Goal: Task Accomplishment & Management: Use online tool/utility

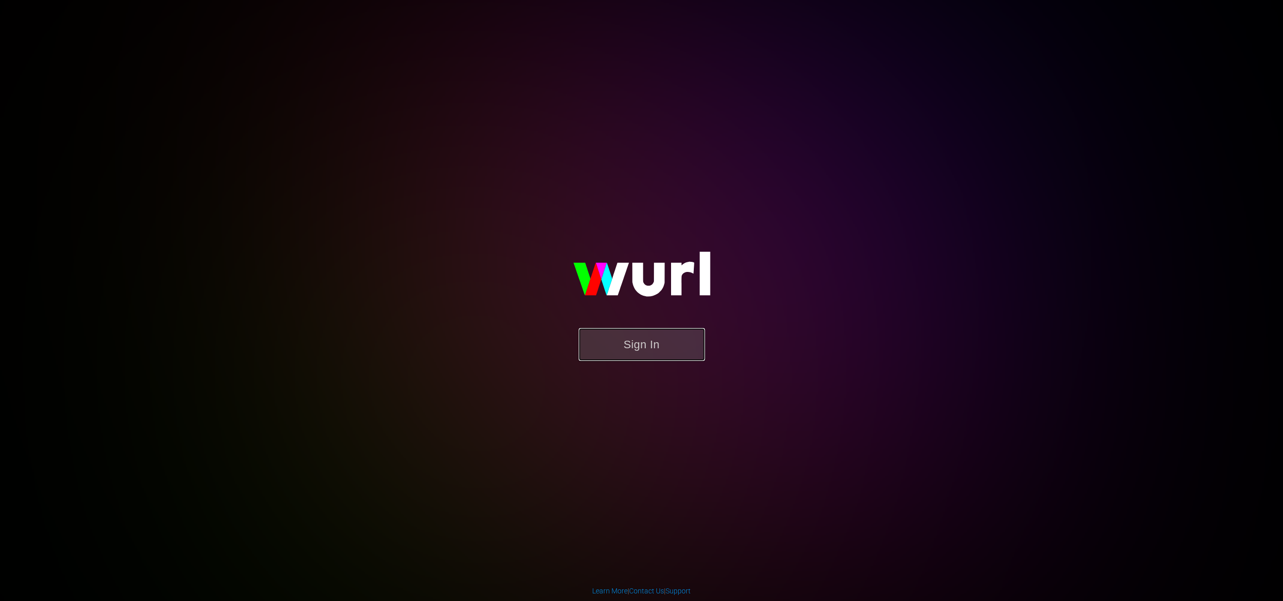
click at [669, 345] on button "Sign In" at bounding box center [642, 344] width 126 height 33
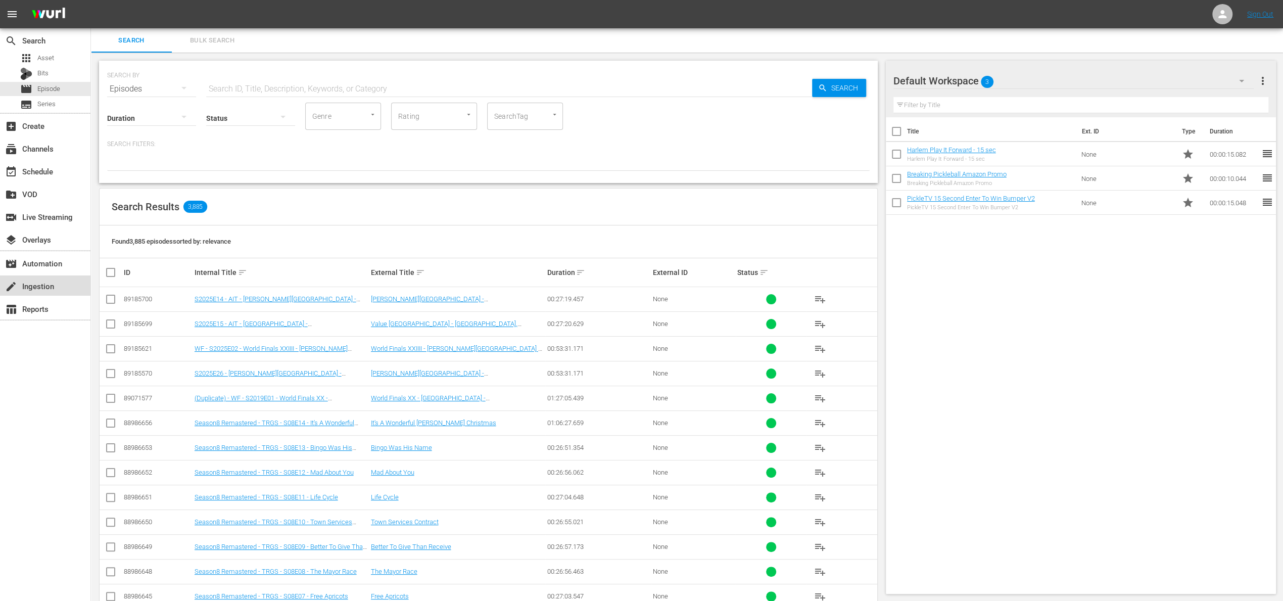
click at [32, 289] on div "create Ingestion" at bounding box center [28, 284] width 57 height 9
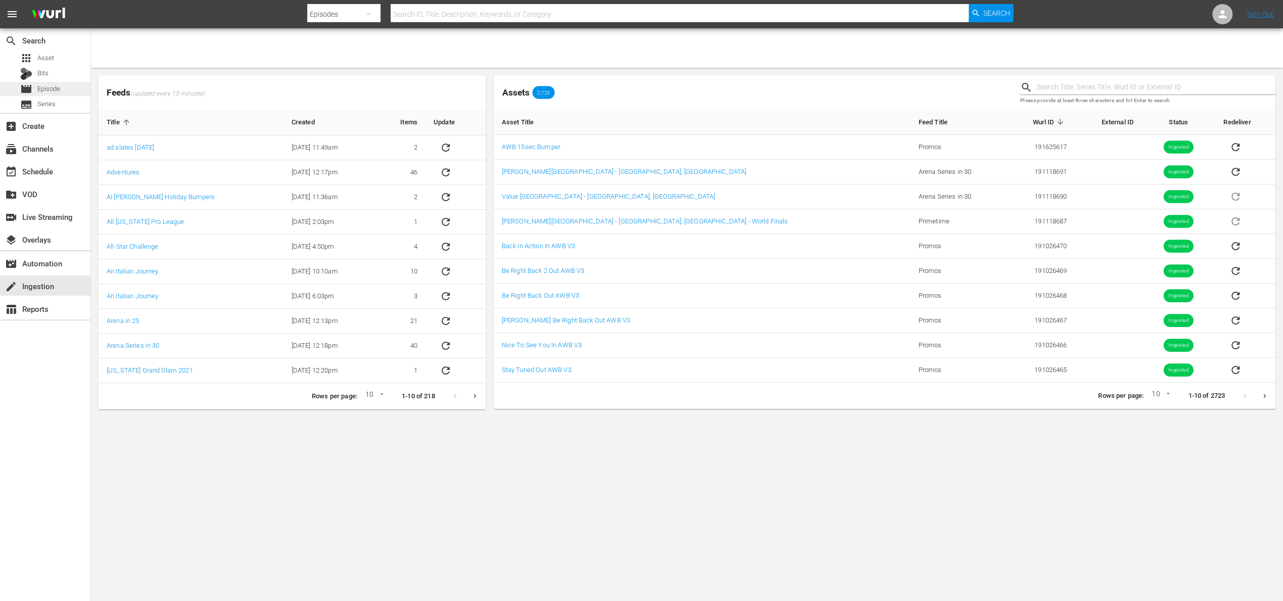
click at [49, 89] on span "Episode" at bounding box center [48, 89] width 23 height 10
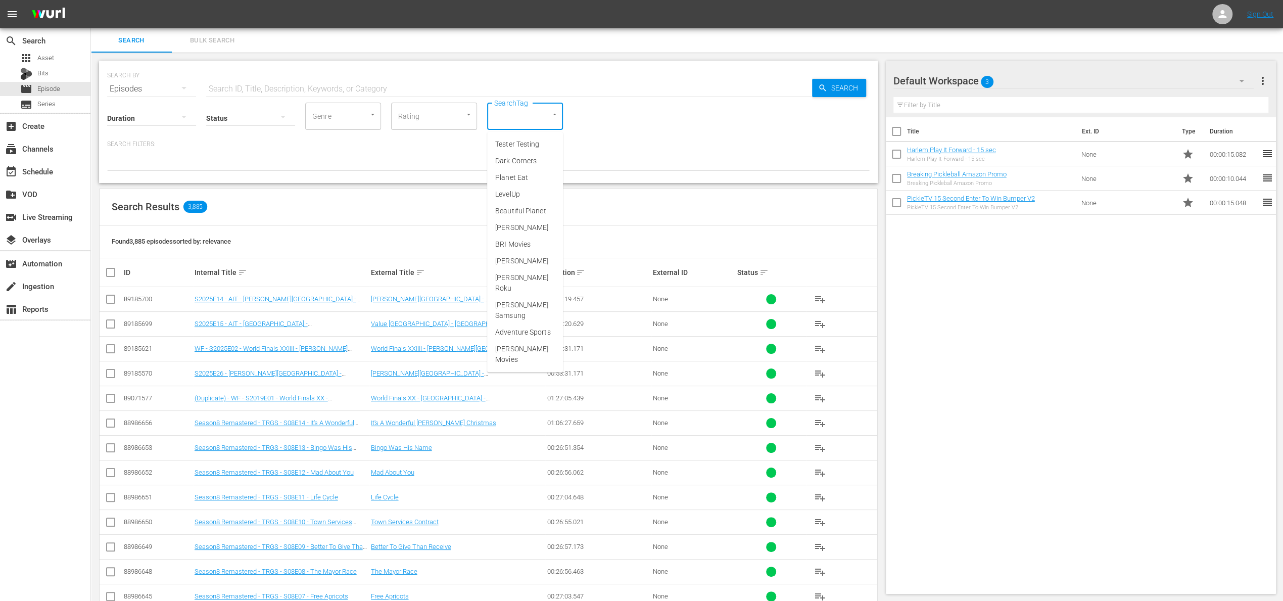
click at [508, 117] on input "SearchTag" at bounding box center [511, 116] width 38 height 18
type input "remas"
click at [526, 142] on span "Remastered" at bounding box center [514, 144] width 38 height 11
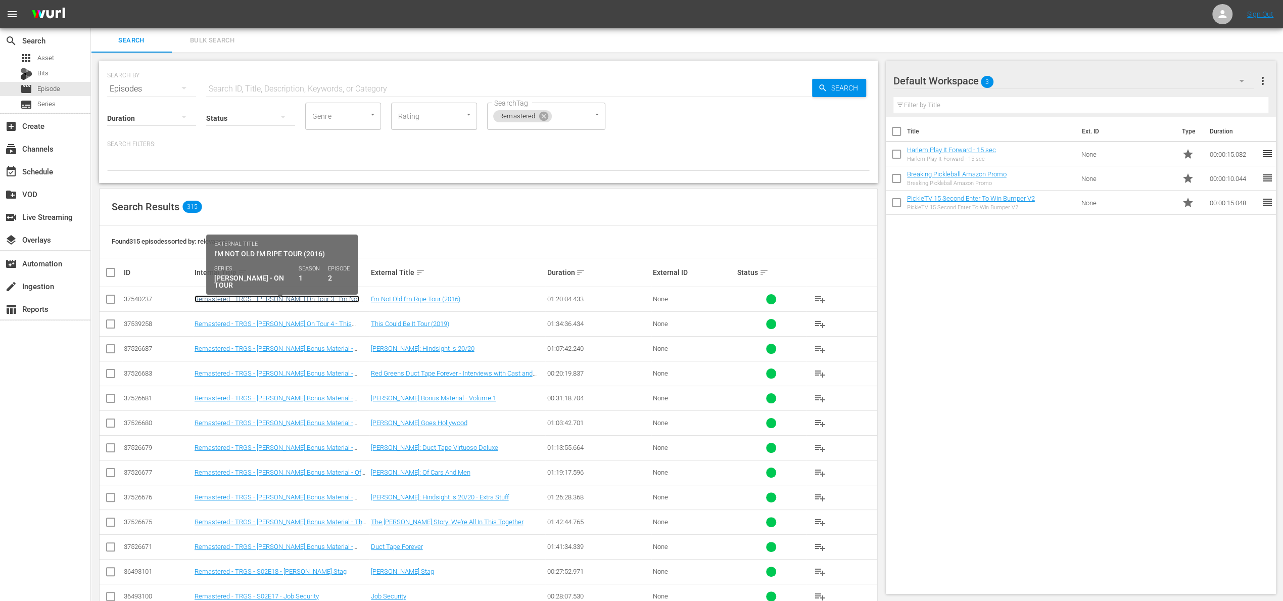
click at [315, 297] on link "Remastered - TRGS - [PERSON_NAME] On Tour 3 - I'm Not Old I'm Ripe Tour (2016)" at bounding box center [277, 302] width 165 height 15
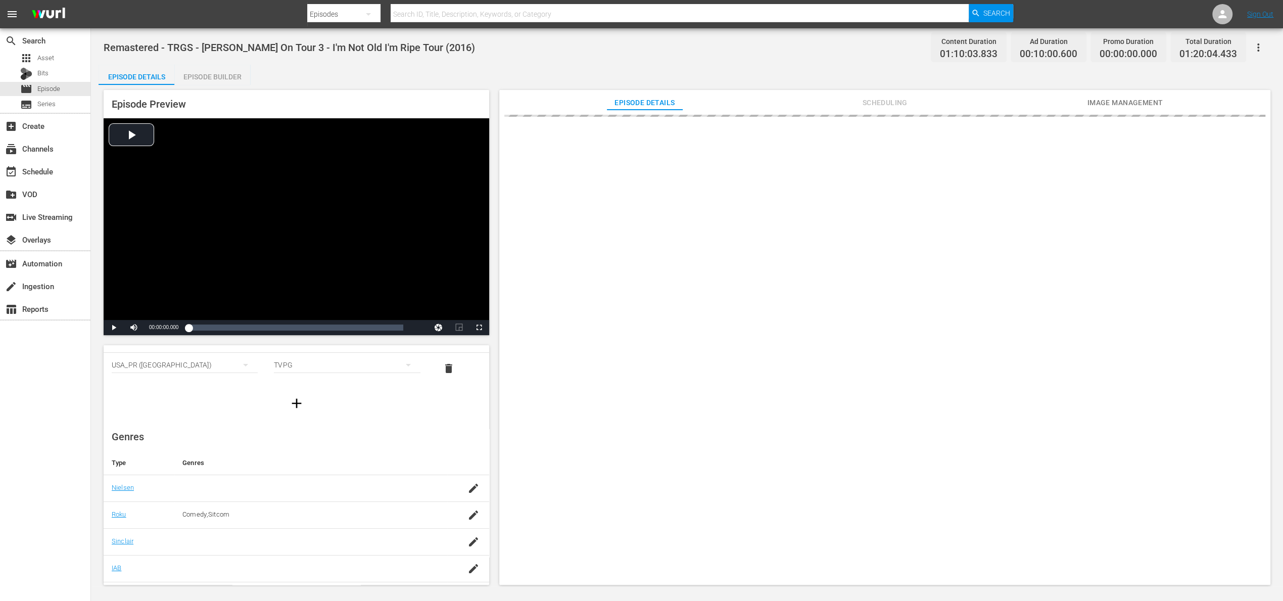
scroll to position [121, 0]
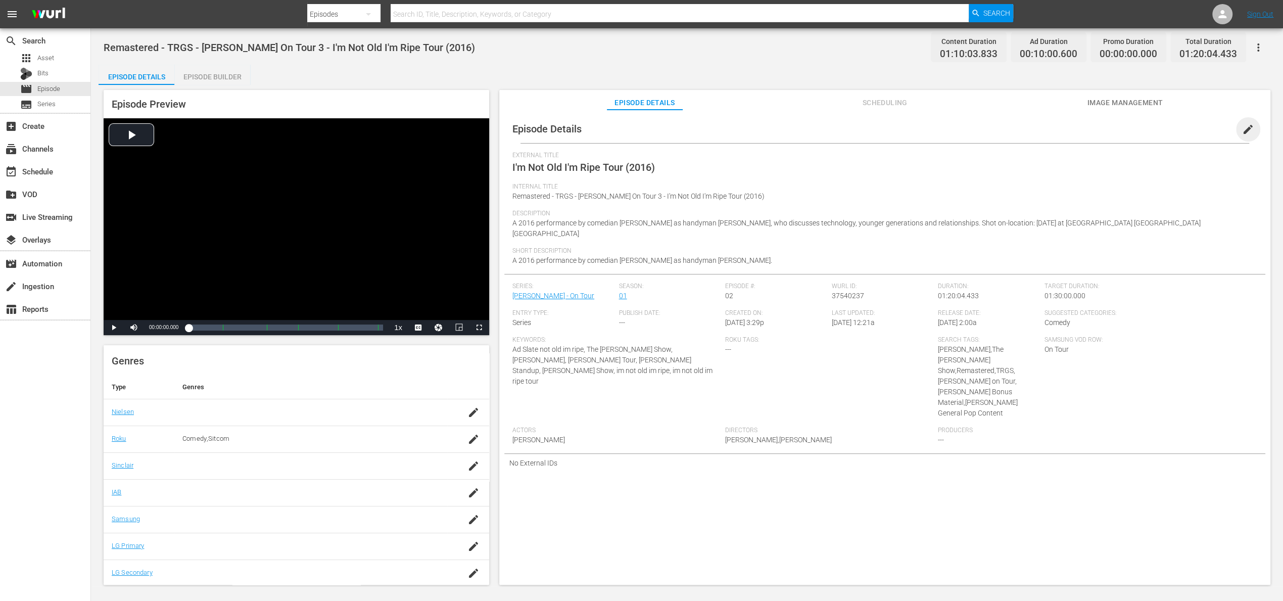
click at [1243, 129] on span "edit" at bounding box center [1248, 129] width 12 height 12
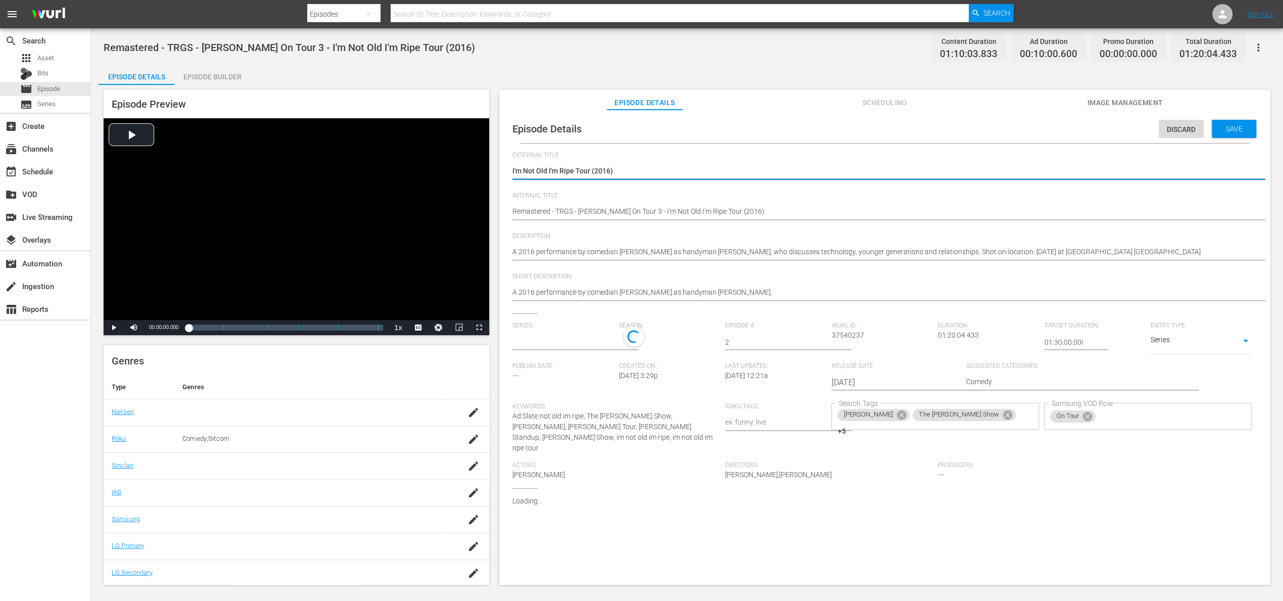
type input "[PERSON_NAME] - On Tour"
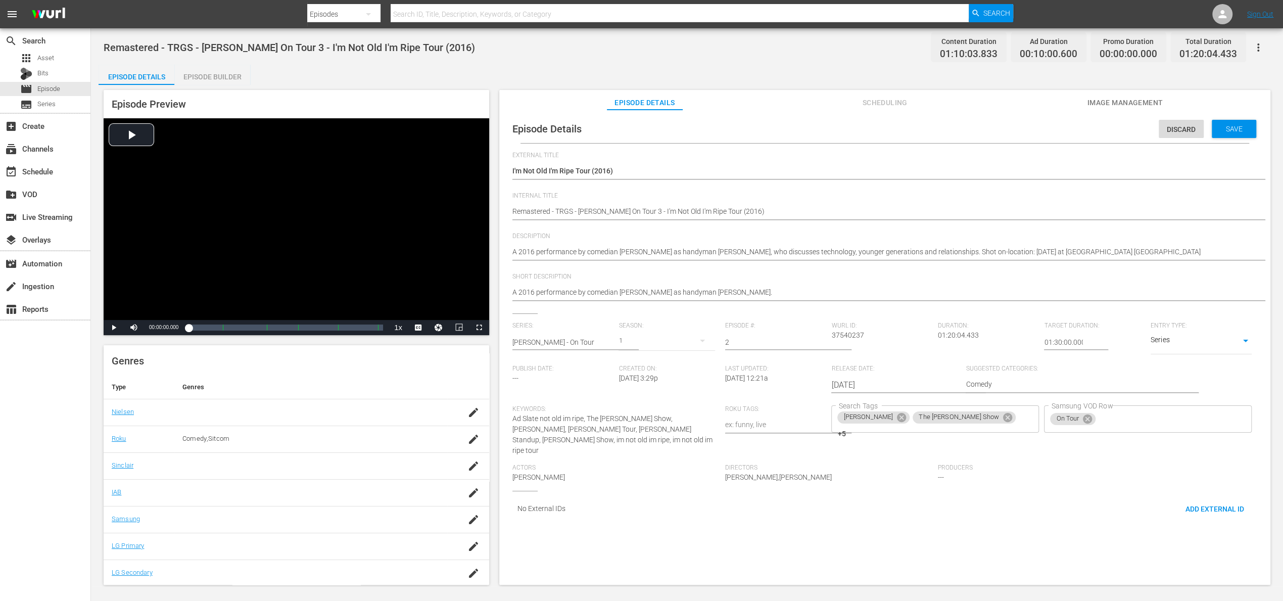
click at [565, 473] on span "[PERSON_NAME]" at bounding box center [538, 477] width 53 height 8
click at [832, 473] on span "[PERSON_NAME],[PERSON_NAME]" at bounding box center [778, 477] width 107 height 8
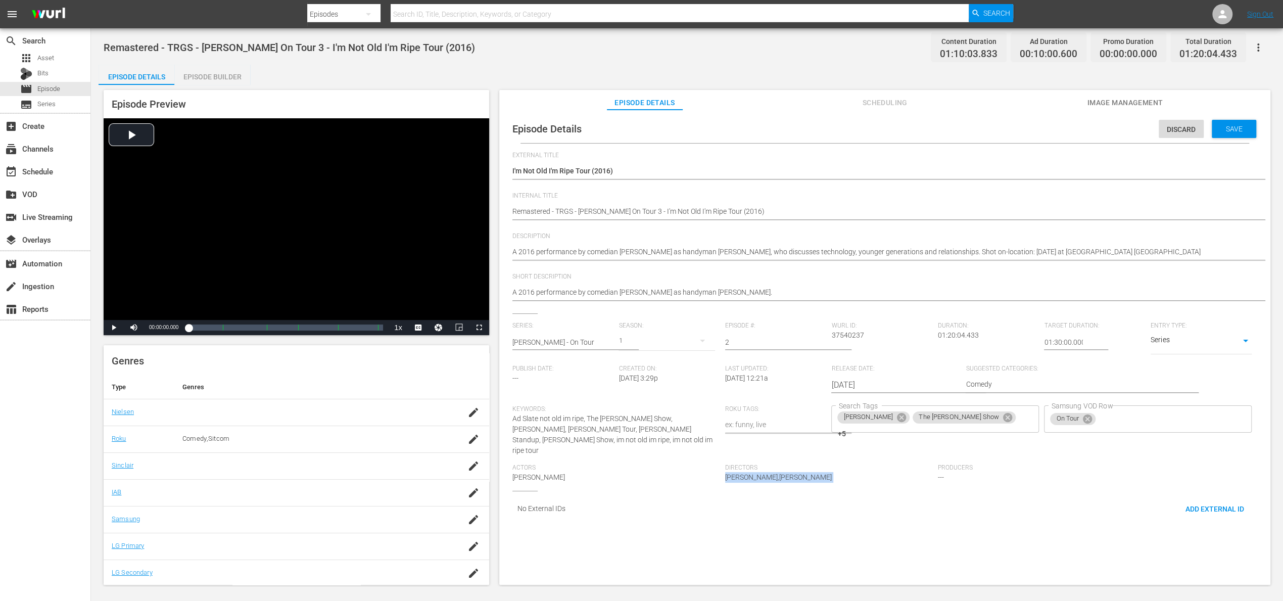
click at [832, 473] on span "[PERSON_NAME],[PERSON_NAME]" at bounding box center [778, 477] width 107 height 8
click at [1174, 130] on span "Discard" at bounding box center [1181, 129] width 45 height 8
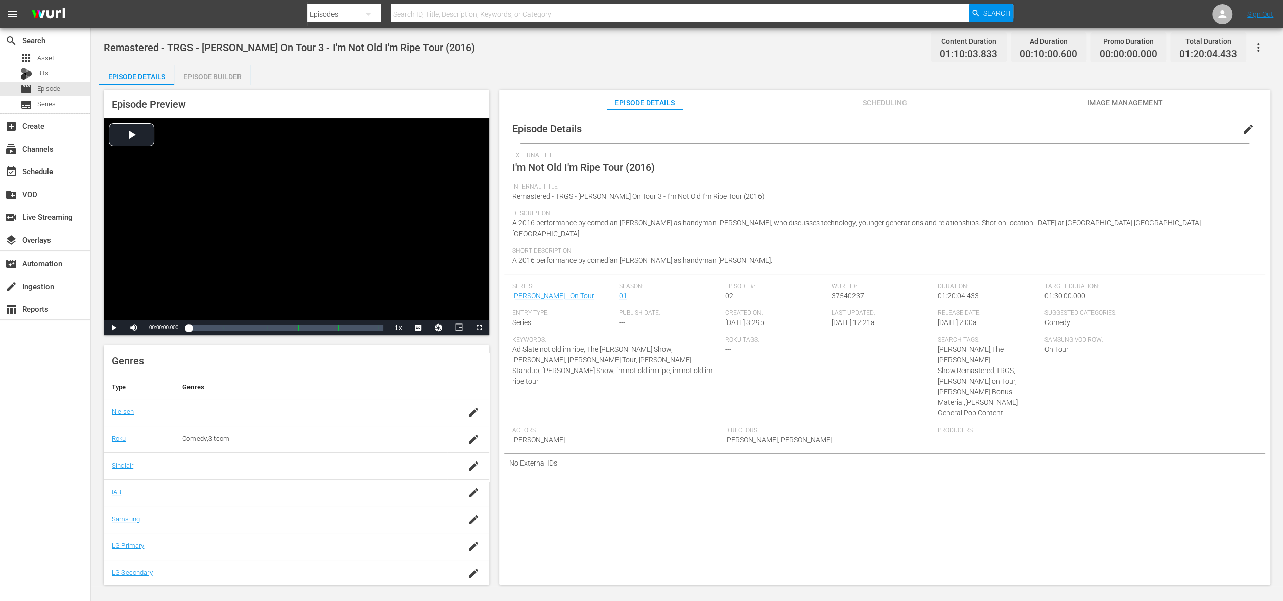
click at [1007, 226] on span "A 2016 performance by comedian [PERSON_NAME] as handyman [PERSON_NAME], who dis…" at bounding box center [856, 228] width 688 height 19
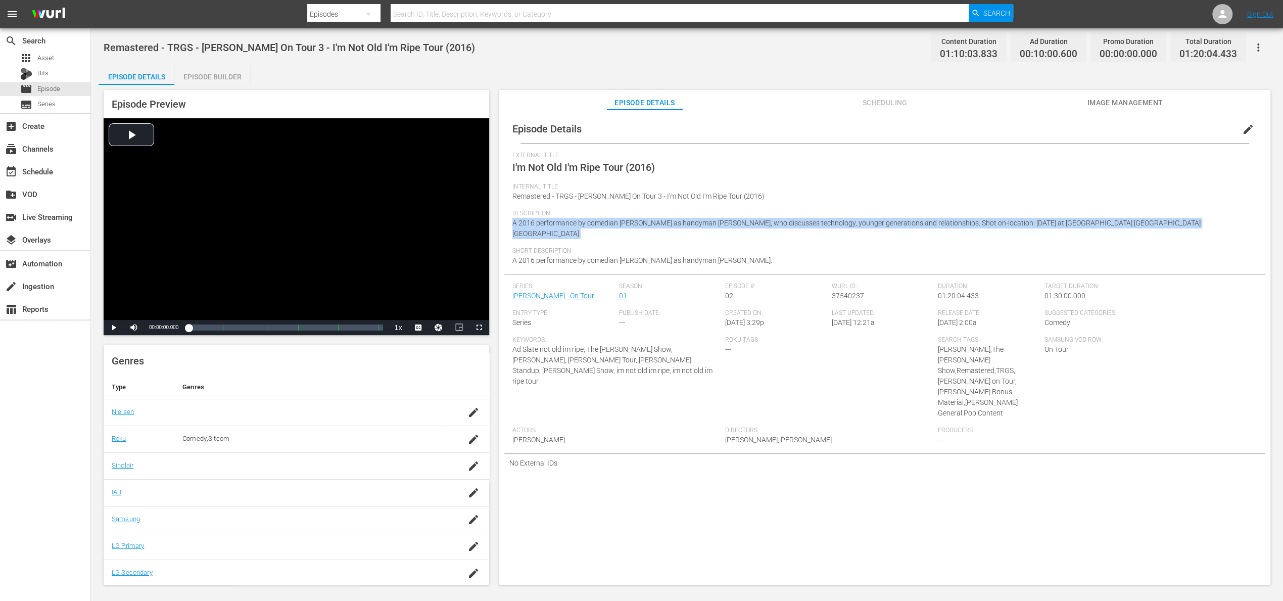
click at [1007, 226] on span "A 2016 performance by comedian [PERSON_NAME] as handyman [PERSON_NAME], who dis…" at bounding box center [856, 228] width 688 height 19
click at [695, 219] on span "A 2016 performance by comedian [PERSON_NAME] as handyman [PERSON_NAME], who dis…" at bounding box center [856, 228] width 688 height 19
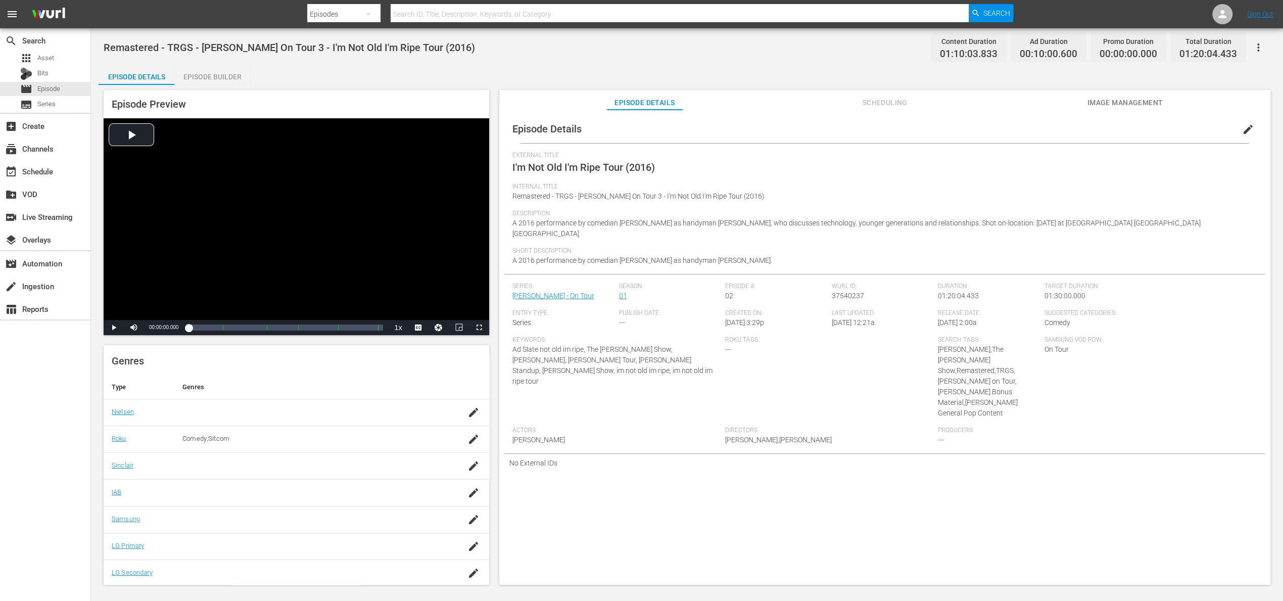
click at [626, 221] on span "A 2016 performance by comedian [PERSON_NAME] as handyman [PERSON_NAME], who dis…" at bounding box center [856, 228] width 688 height 19
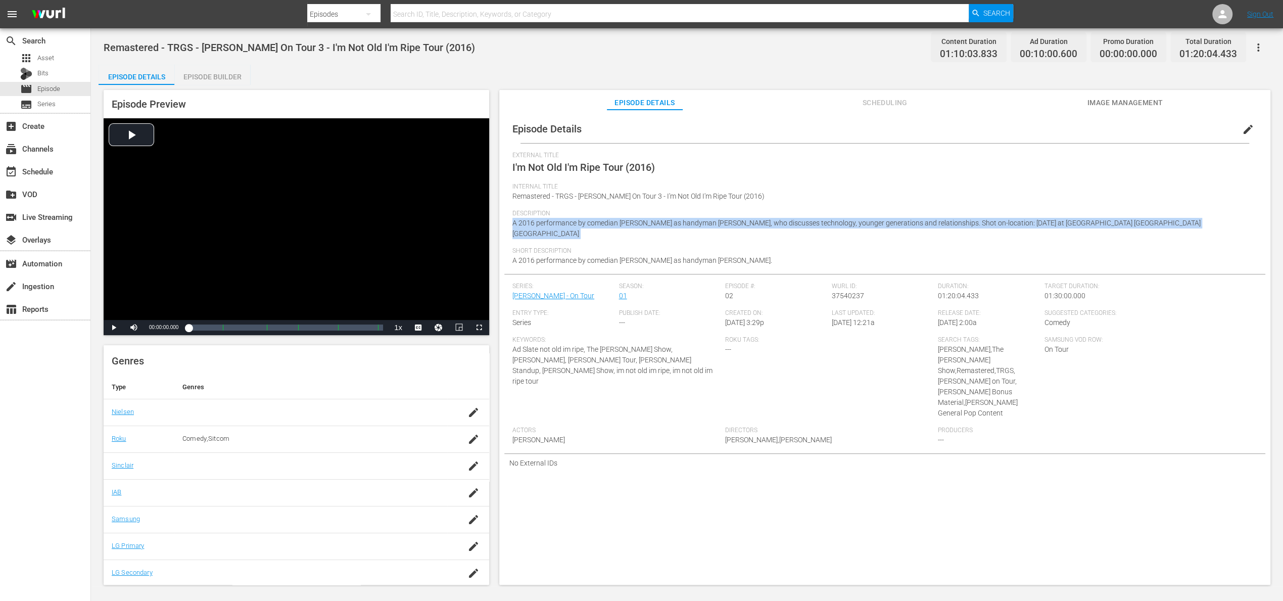
click at [626, 221] on span "A 2016 performance by comedian [PERSON_NAME] as handyman [PERSON_NAME], who dis…" at bounding box center [856, 228] width 688 height 19
